Goal: Feedback & Contribution: Leave review/rating

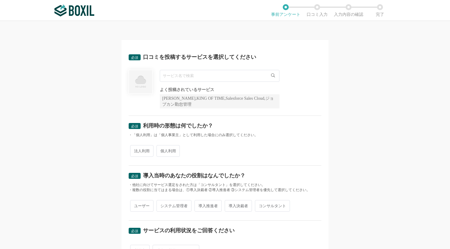
click at [192, 76] on input "text" at bounding box center [220, 76] width 120 height 12
type input "ｋ"
type input "kpiee"
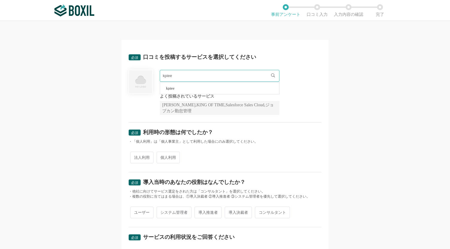
click at [138, 152] on span "法人利用" at bounding box center [141, 158] width 23 height 12
click at [136, 153] on input "法人利用" at bounding box center [134, 155] width 4 height 4
click at [212, 78] on input "kpiee" at bounding box center [220, 76] width 120 height 12
click at [271, 76] on icon at bounding box center [273, 76] width 4 height 4
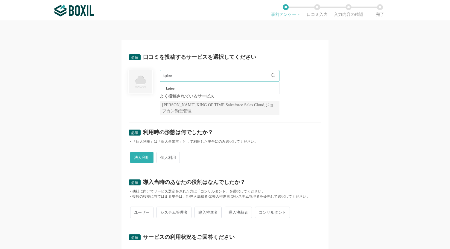
click at [171, 90] on span "kpiee" at bounding box center [170, 88] width 8 height 4
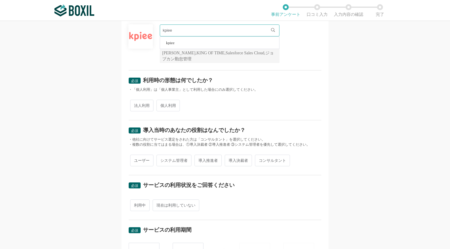
scroll to position [79, 0]
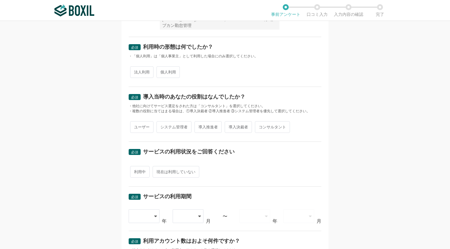
click at [138, 70] on span "法人利用" at bounding box center [141, 72] width 23 height 12
click at [136, 70] on input "法人利用" at bounding box center [134, 69] width 4 height 4
radio input "true"
click at [205, 125] on span "導入推進者" at bounding box center [207, 127] width 27 height 12
click at [200, 125] on input "導入推進者" at bounding box center [198, 124] width 4 height 4
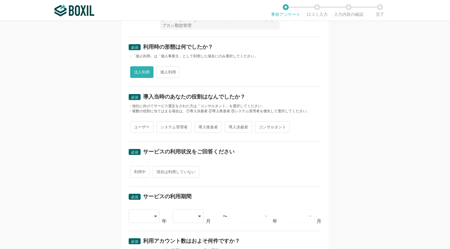
radio input "true"
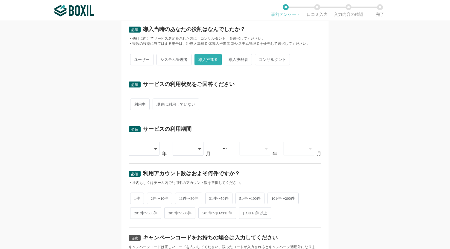
scroll to position [152, 0]
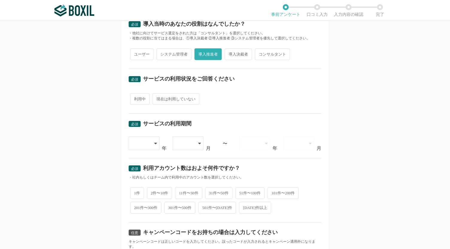
click at [175, 55] on span "システム管理者" at bounding box center [173, 54] width 35 height 12
click at [162, 53] on input "システム管理者" at bounding box center [160, 51] width 4 height 4
radio input "true"
radio input "false"
click at [141, 96] on span "利用中" at bounding box center [139, 99] width 19 height 12
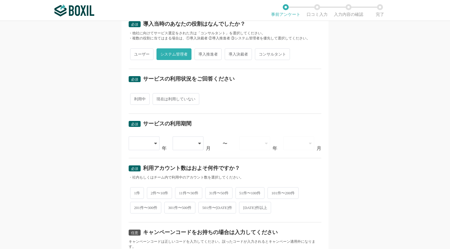
click at [136, 96] on input "利用中" at bounding box center [134, 96] width 4 height 4
radio input "true"
click at [143, 141] on div at bounding box center [142, 143] width 18 height 13
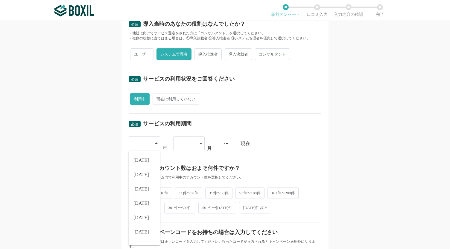
scroll to position [68, 0]
click at [136, 219] on span "[DATE]" at bounding box center [141, 221] width 16 height 5
click at [199, 144] on icon at bounding box center [200, 143] width 3 height 5
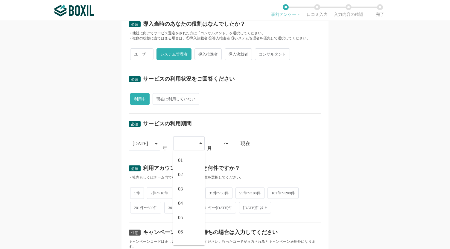
scroll to position [78, 0]
click at [178, 197] on span "09" at bounding box center [180, 197] width 5 height 5
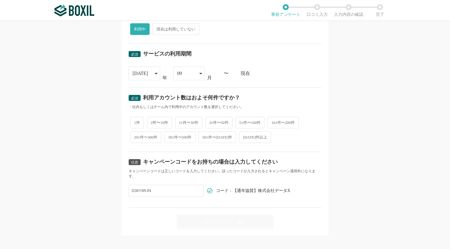
scroll to position [226, 0]
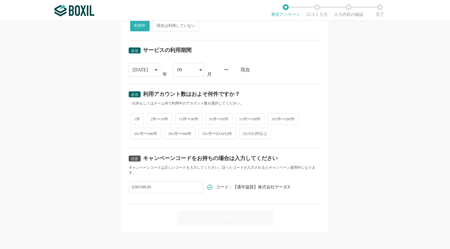
click at [153, 118] on span "2件〜10件" at bounding box center [159, 119] width 25 height 12
click at [152, 118] on input "2件〜10件" at bounding box center [150, 116] width 4 height 4
radio input "true"
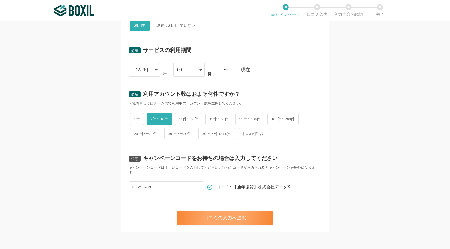
click at [233, 217] on div "口コミの入力へ進む" at bounding box center [225, 218] width 96 height 13
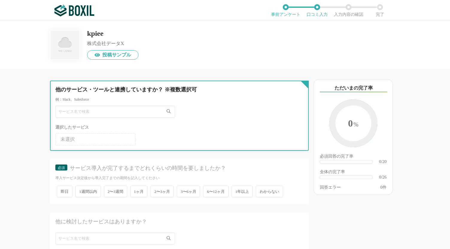
click at [104, 112] on input "text" at bounding box center [115, 112] width 120 height 12
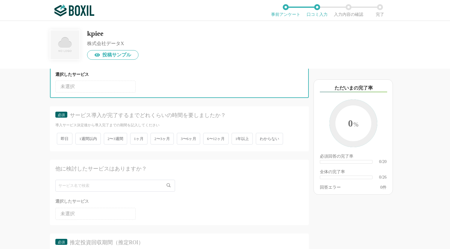
scroll to position [57, 0]
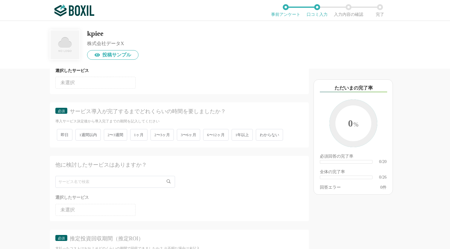
click at [117, 136] on span "2〜3週間" at bounding box center [115, 135] width 23 height 12
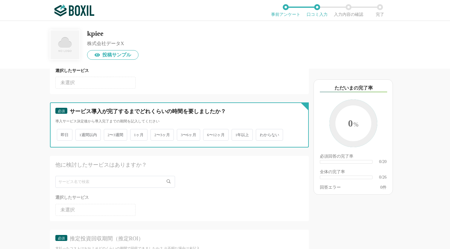
click at [109, 134] on input "2〜3週間" at bounding box center [107, 132] width 4 height 4
radio input "true"
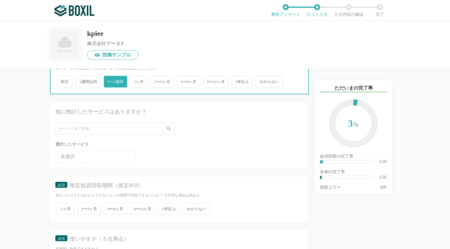
scroll to position [188, 0]
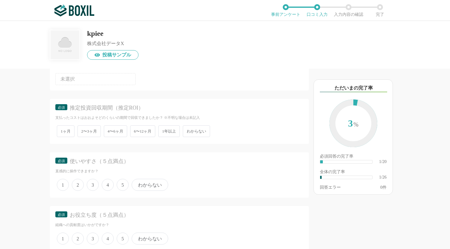
click at [111, 134] on span "4〜6ヶ月" at bounding box center [115, 132] width 23 height 12
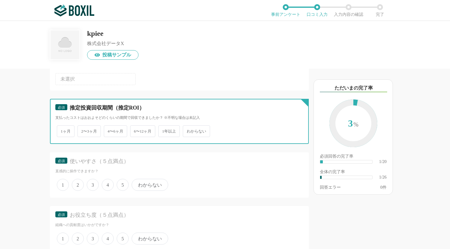
click at [109, 130] on input "4〜6ヶ月" at bounding box center [107, 129] width 4 height 4
radio input "true"
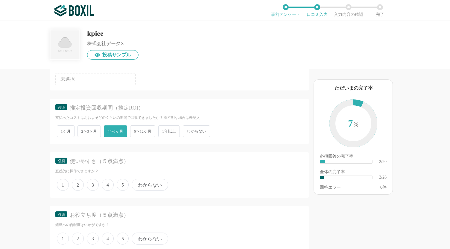
click at [141, 131] on span "6〜12ヶ月" at bounding box center [142, 132] width 25 height 12
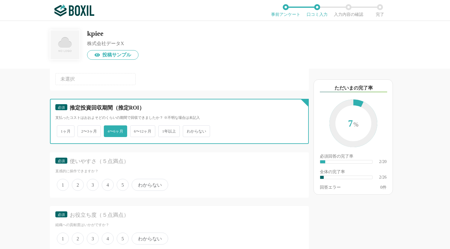
click at [136, 130] on input "6〜12ヶ月" at bounding box center [134, 129] width 4 height 4
radio input "true"
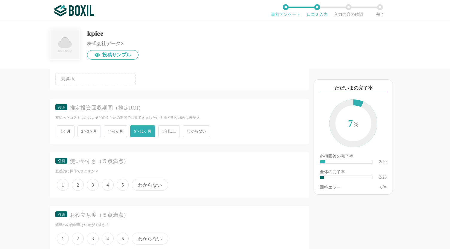
click at [123, 185] on span "5" at bounding box center [123, 185] width 12 height 12
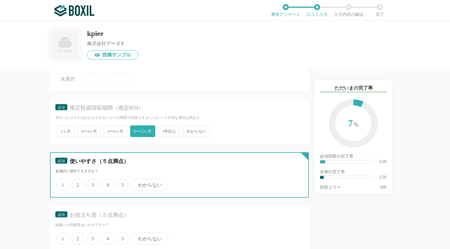
click at [122, 184] on input "5" at bounding box center [120, 182] width 4 height 4
radio input "true"
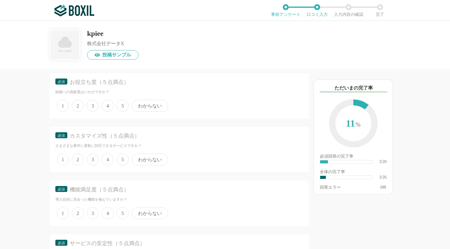
scroll to position [317, 0]
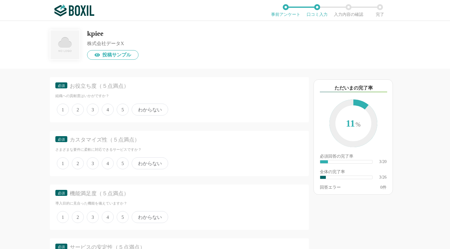
click at [121, 106] on span "5" at bounding box center [123, 110] width 12 height 12
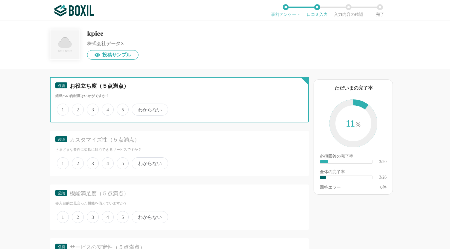
click at [121, 106] on input "5" at bounding box center [120, 107] width 4 height 4
radio input "true"
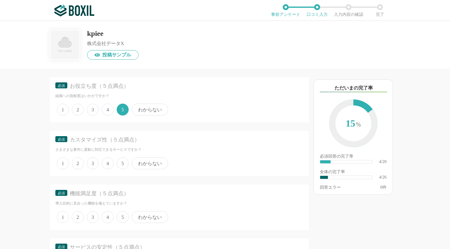
click at [123, 156] on div "1 2 3 4 5 わからない" at bounding box center [179, 163] width 248 height 15
click at [121, 165] on span "5" at bounding box center [123, 164] width 12 height 12
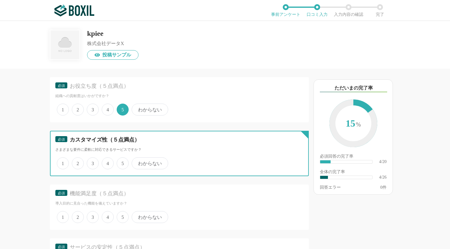
click at [121, 162] on input "5" at bounding box center [120, 161] width 4 height 4
radio input "true"
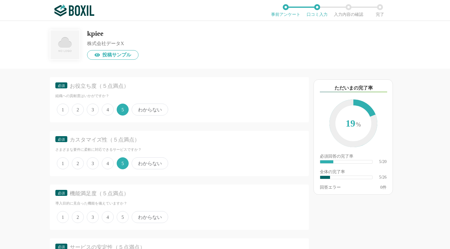
click at [120, 215] on span "5" at bounding box center [123, 217] width 12 height 12
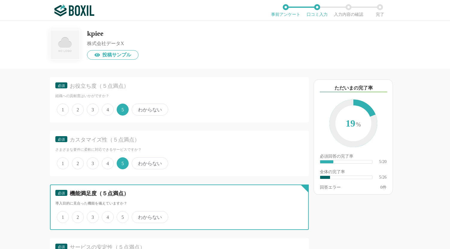
click at [120, 215] on input "5" at bounding box center [120, 214] width 4 height 4
radio input "true"
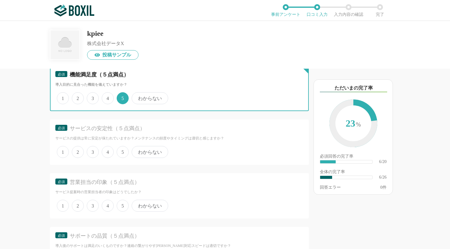
scroll to position [438, 0]
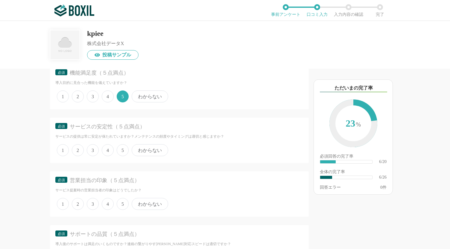
click at [125, 150] on span "5" at bounding box center [123, 150] width 12 height 12
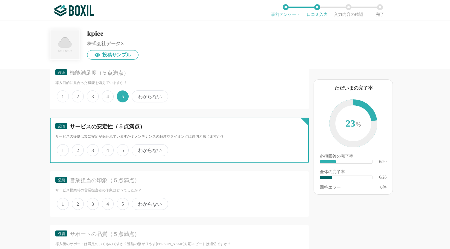
click at [122, 149] on input "5" at bounding box center [120, 147] width 4 height 4
radio input "true"
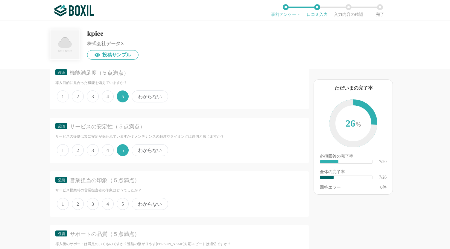
click at [126, 202] on span "5" at bounding box center [123, 204] width 12 height 12
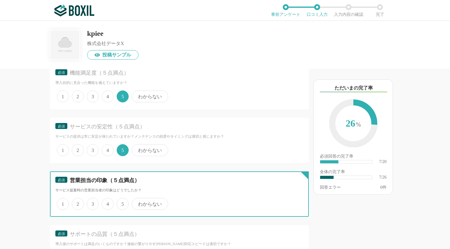
click at [122, 202] on input "5" at bounding box center [120, 201] width 4 height 4
radio input "true"
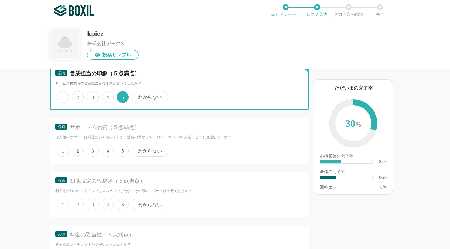
scroll to position [549, 0]
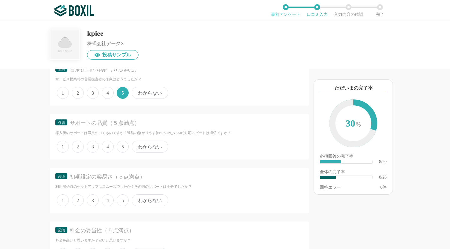
click at [126, 147] on span "5" at bounding box center [123, 147] width 12 height 12
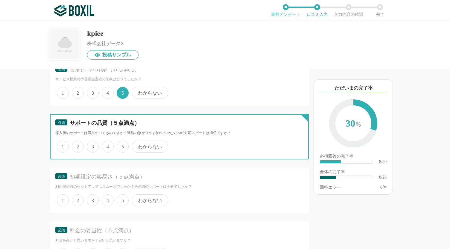
click at [122, 146] on input "5" at bounding box center [120, 144] width 4 height 4
radio input "true"
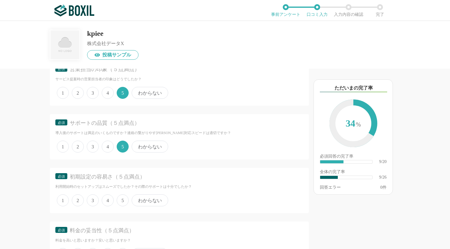
click at [123, 200] on span "5" at bounding box center [123, 201] width 12 height 12
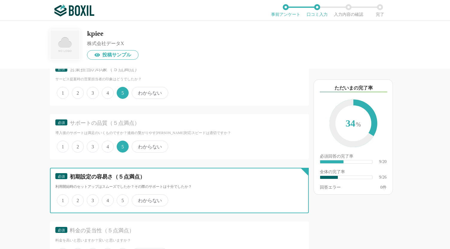
click at [122, 200] on input "5" at bounding box center [120, 198] width 4 height 4
radio input "true"
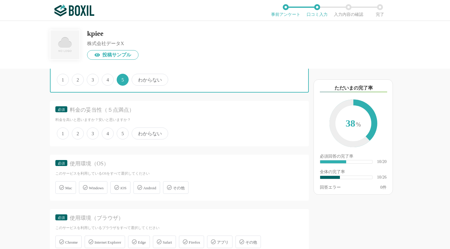
scroll to position [676, 0]
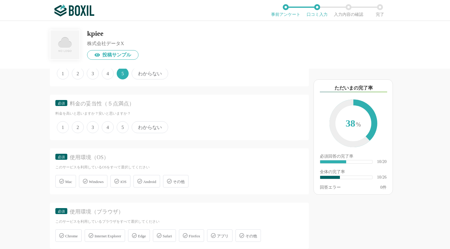
click at [123, 124] on span "5" at bounding box center [123, 127] width 12 height 12
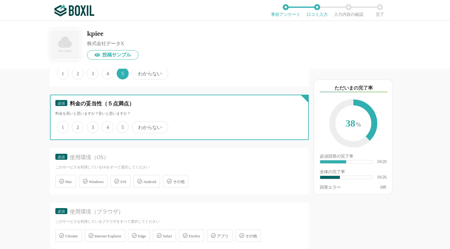
click at [122, 124] on input "5" at bounding box center [120, 124] width 4 height 4
radio input "true"
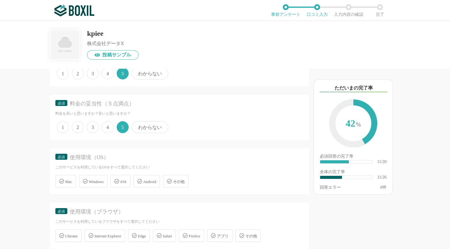
click at [97, 180] on span "Windows" at bounding box center [96, 182] width 15 height 4
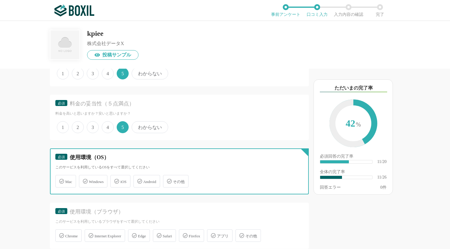
click at [84, 180] on input "Windows" at bounding box center [82, 178] width 4 height 4
checkbox input "true"
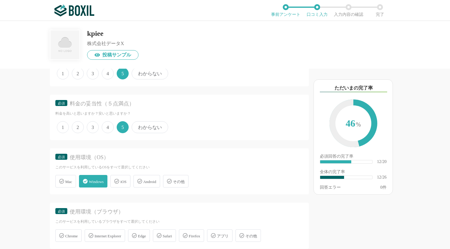
click at [66, 236] on span "Chrome" at bounding box center [71, 236] width 13 height 4
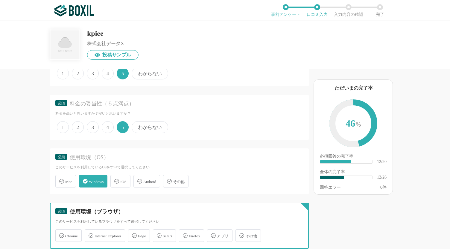
click at [60, 235] on input "Chrome" at bounding box center [59, 233] width 4 height 4
checkbox input "true"
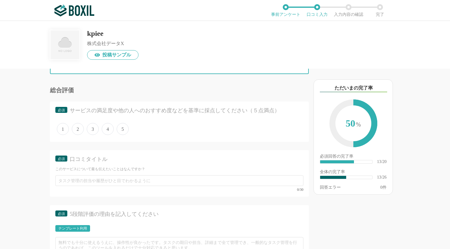
scroll to position [856, 0]
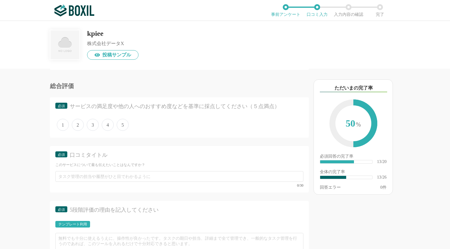
click at [127, 121] on span "5" at bounding box center [123, 125] width 12 height 12
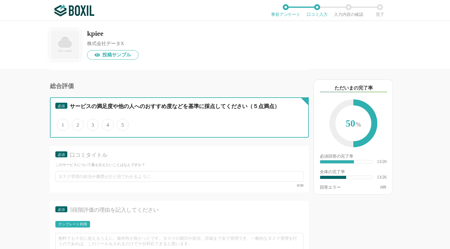
click at [122, 121] on input "5" at bounding box center [120, 122] width 4 height 4
radio input "true"
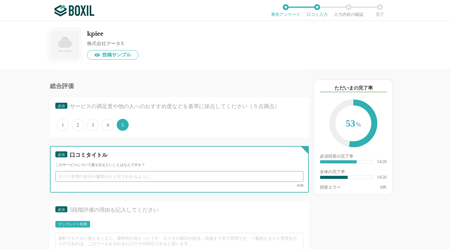
click at [87, 177] on input "text" at bounding box center [179, 176] width 248 height 11
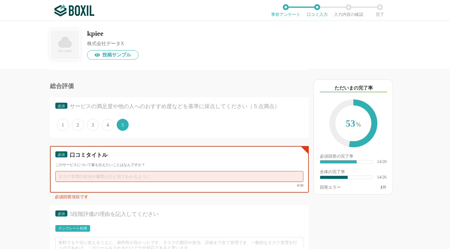
paste input "kpiee導入をしたことで、Excelに費やしていた工数を完全に排除できました"
click at [62, 174] on input "kpiee導入をしたことで、Excelに費やしていた工数を完全に排除できましたkpiee導入をしたことで、Excelに費やしていた工数を完全に排除できました" at bounding box center [179, 176] width 248 height 11
drag, startPoint x: 59, startPoint y: 176, endPoint x: 359, endPoint y: 211, distance: 302.0
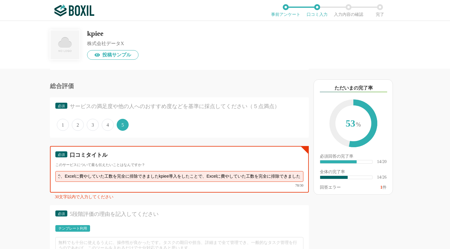
click at [359, 211] on div "他のサービス・ツールと連携していますか？ ※複数選択可 例：Slack、Salesforce 選択したサービス 未選択 必須 サービス導入が完了するまでどれく…" at bounding box center [225, 135] width 450 height 229
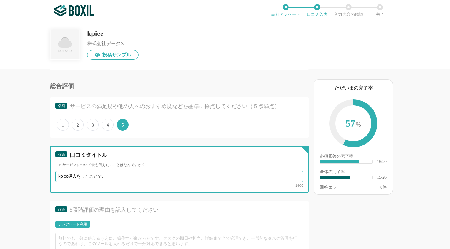
scroll to position [0, 0]
type input "k"
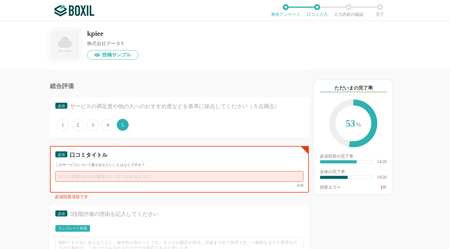
click at [72, 174] on input "text" at bounding box center [179, 176] width 248 height 11
paste input "kpiee導入をしたことで、Excelに費やしていた工数を完全に排除できました"
click at [105, 176] on input "kpiee導入をしたことで、Excelに費やしていた工数を完全に排除できました" at bounding box center [179, 176] width 248 height 11
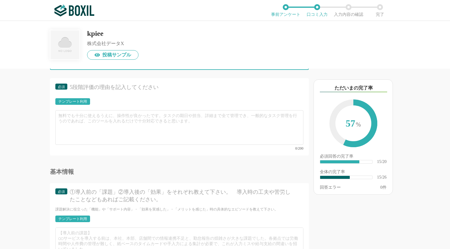
scroll to position [982, 0]
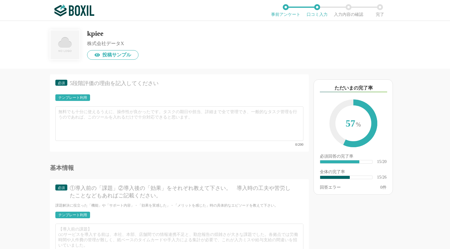
type input "Excelに費やしていた工数を完全に排除できました"
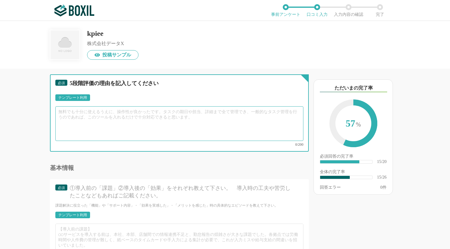
click at [157, 125] on textarea at bounding box center [179, 123] width 248 height 35
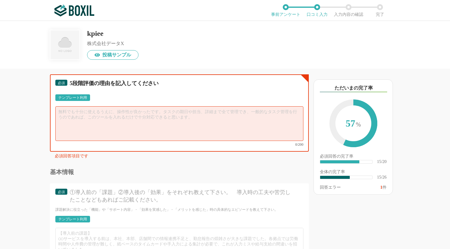
paste textarea "・取り扱っている商品数が多いことで、売上や原価を手作業で集計するにもかなり非効率で膨大な時間がかかっていたが、 時間がかかる集計部分をkpieeで代行してくだ…"
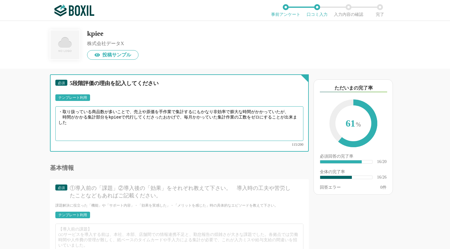
click at [124, 115] on textarea "・取り扱っている商品数が多いことで、売上や原価を手作業で集計するにもかなり非効率で膨大な時間がかかっていたが、 時間がかかる集計部分をkpieeで代行してくだ…" at bounding box center [179, 123] width 248 height 35
type textarea "・取り扱っている商品数が多いことで、売上や原価を手作業で集計するにもかなり非効率で膨大な時間がかかっていたが、 時間がかかる集計部分をkpieeで代行してくだ…"
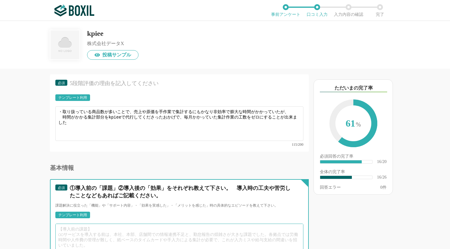
click at [132, 235] on textarea at bounding box center [179, 241] width 248 height 35
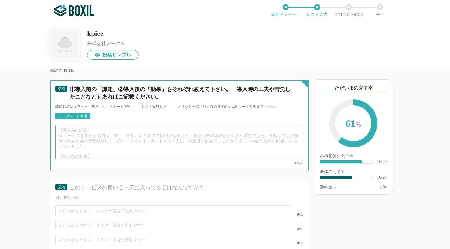
scroll to position [1083, 0]
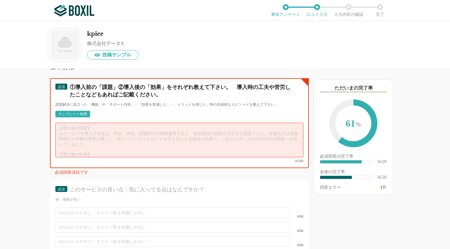
paste textarea "・取り扱っている商品数が多いことで、売上や原価の月次/週次レポートをExcelを用いて手作業で集計していた部分が kpieeで代行してくださったおかげで、集計…"
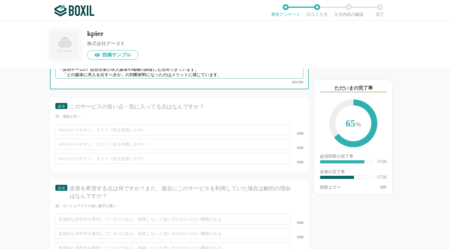
scroll to position [1165, 0]
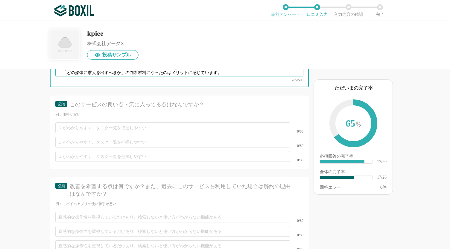
type textarea "・取り扱っている商品数が多いことで、売上や原価の月次/週次レポートをExcelを用いて手作業で集計していた部分が kpieeで代行してくださったおかげで、集計…"
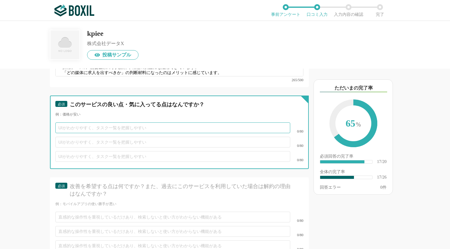
click at [102, 123] on input "text" at bounding box center [172, 128] width 235 height 11
paste input "Excelでばらばらに管理していたが、kpieeなら[PERSON_NAME]集計・可視化ができる"
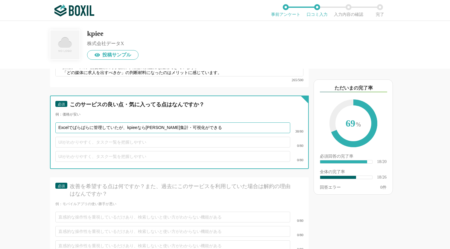
type input "Excelでばらばらに管理していたが、kpieeなら[PERSON_NAME]集計・可視化ができる"
click at [86, 137] on input "text" at bounding box center [172, 142] width 235 height 11
paste input "導入支援だけじゃなく、導入後の支援も手厚い"
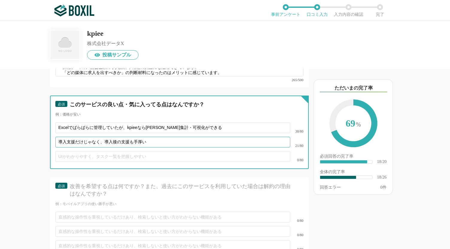
type input "導入支援だけじゃなく、導入後の支援も手厚い"
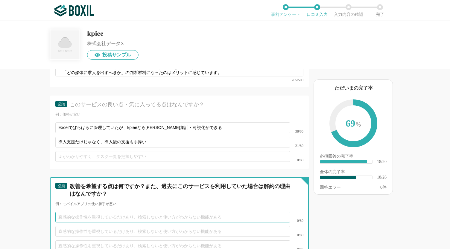
click at [74, 212] on input "text" at bounding box center [172, 217] width 235 height 11
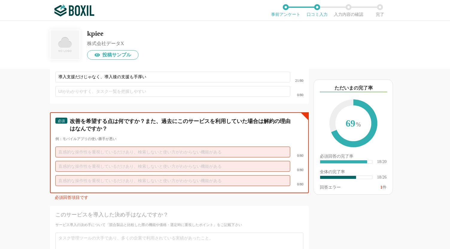
scroll to position [1234, 0]
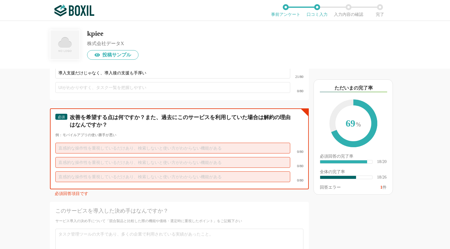
paste input "手動連携がメインになっているので、他ツールとの自動連携を増やしてもらえるとありがたい"
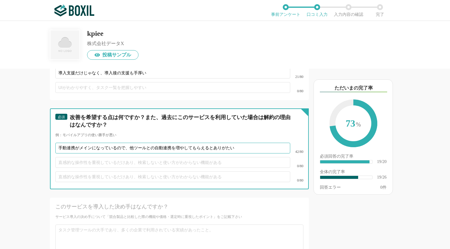
type input "手動連携がメインになっているので、他ツールとの自動連携を増やしてもらえるとありがたい"
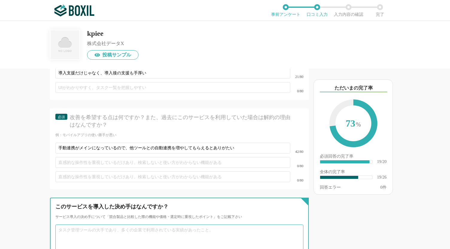
click at [89, 227] on textarea at bounding box center [179, 242] width 248 height 35
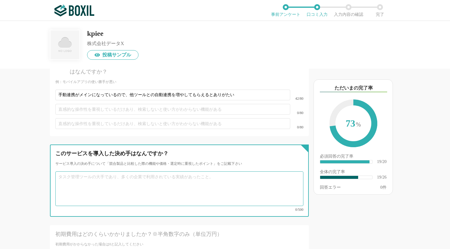
scroll to position [1301, 0]
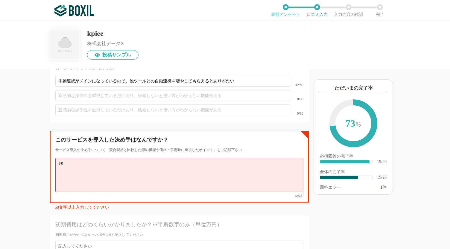
type textarea "s"
click at [128, 172] on textarea "サポート体制" at bounding box center [179, 175] width 248 height 35
type textarea "サ"
click at [255, 174] on textarea "競合製品と比較し" at bounding box center [179, 175] width 248 height 35
type textarea "競"
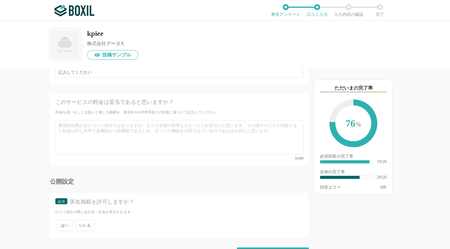
scroll to position [1525, 0]
click at [88, 217] on span "いいえ" at bounding box center [84, 223] width 19 height 12
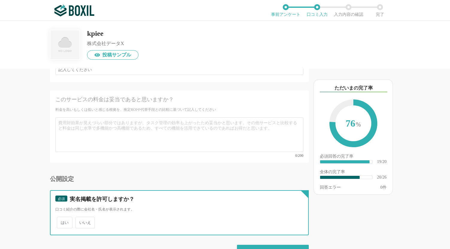
click at [81, 218] on input "いいえ" at bounding box center [79, 220] width 4 height 4
radio input "true"
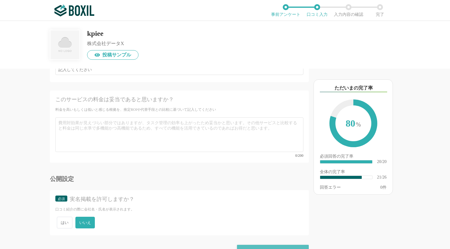
click at [261, 245] on div "確認画面に進む" at bounding box center [273, 251] width 72 height 13
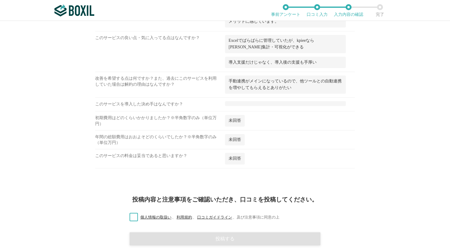
scroll to position [669, 0]
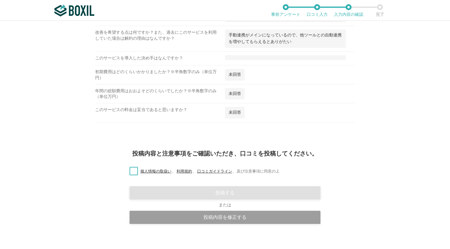
click at [131, 169] on label "個人情報の取扱い 、 利用規約 、 口コミガイドライン 、 及び注意事項に同意の上" at bounding box center [202, 172] width 155 height 6
click at [0, 0] on input "個人情報の取扱い 、 利用規約 、 口コミガイドライン 、 及び注意事項に同意の上" at bounding box center [0, 0] width 0 height 0
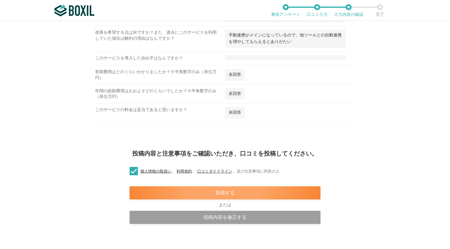
click at [197, 187] on div "投稿する" at bounding box center [225, 193] width 191 height 13
